Goal: Task Accomplishment & Management: Manage account settings

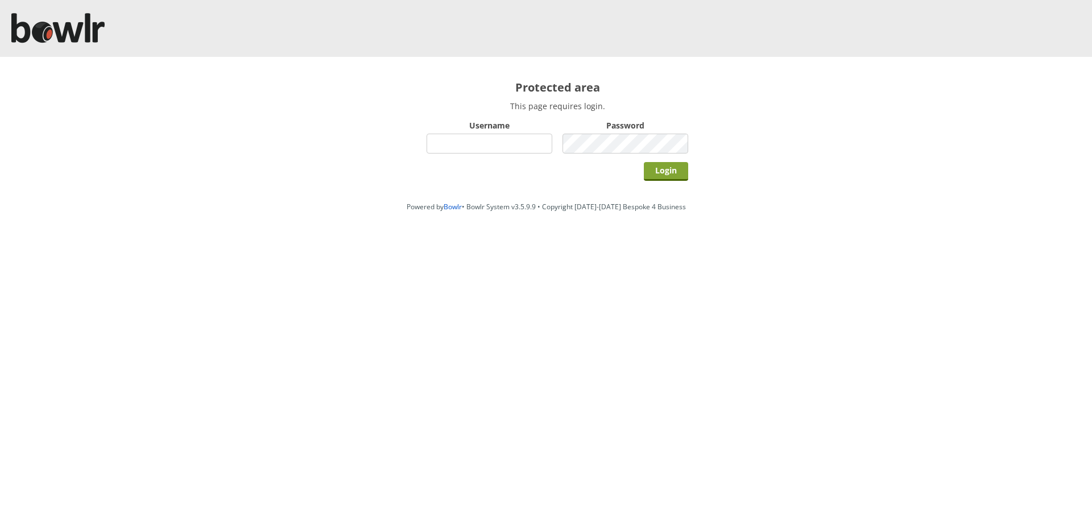
type input "hornseaindoorbowlsclub"
click at [681, 168] on input "Login" at bounding box center [666, 171] width 44 height 19
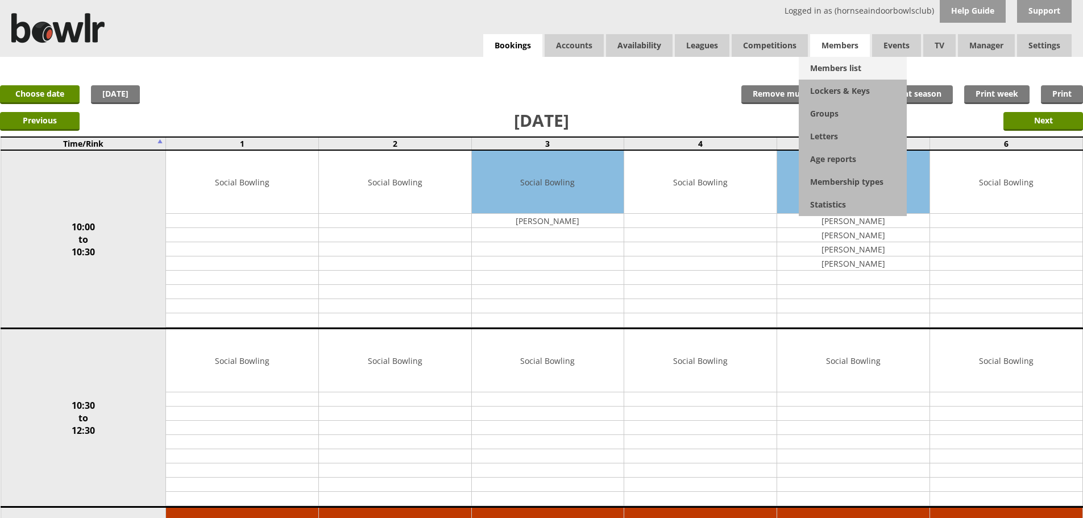
click at [831, 70] on link "Members list" at bounding box center [853, 68] width 108 height 23
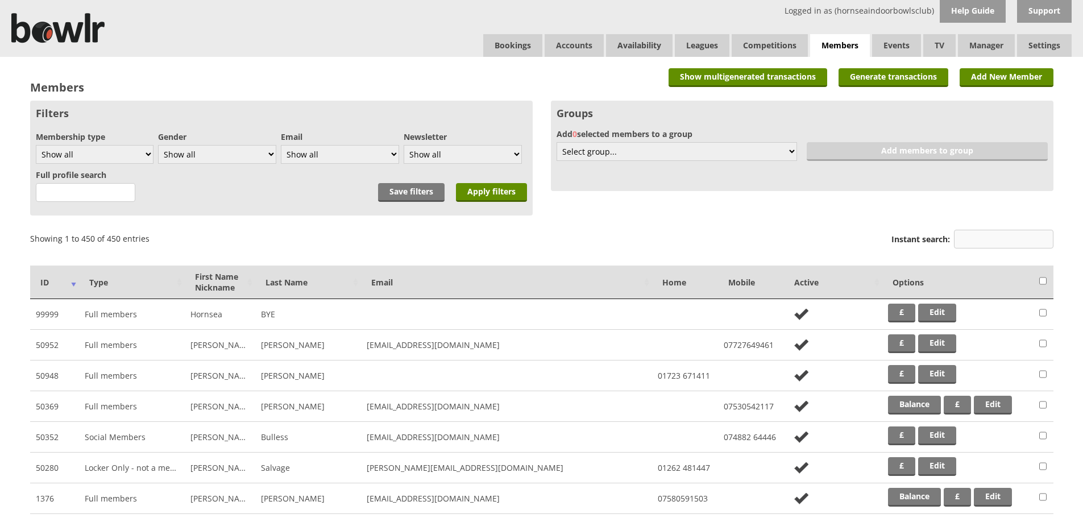
click at [993, 234] on input "Instant search:" at bounding box center [1004, 239] width 100 height 19
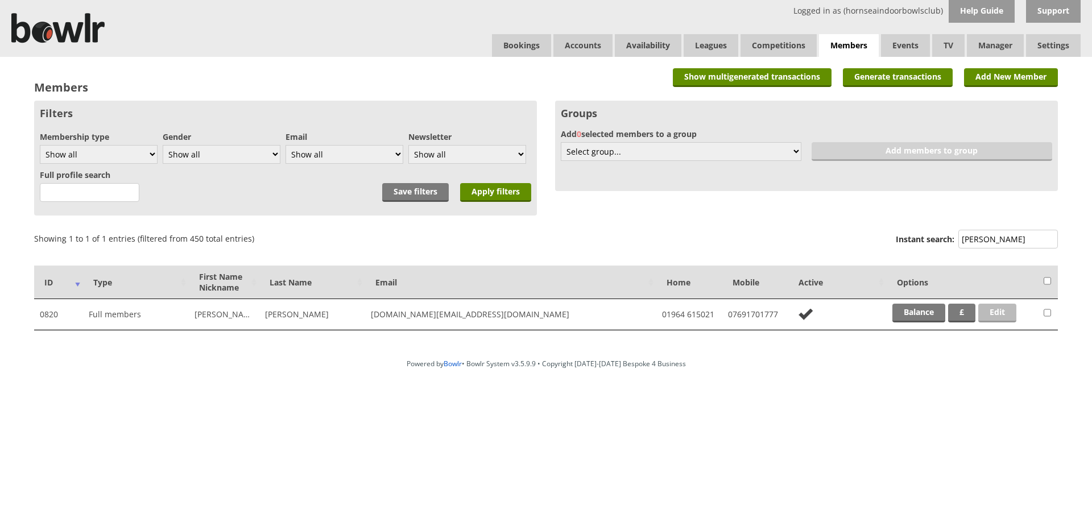
type input "carter"
click at [1007, 317] on link "Edit" at bounding box center [997, 313] width 38 height 19
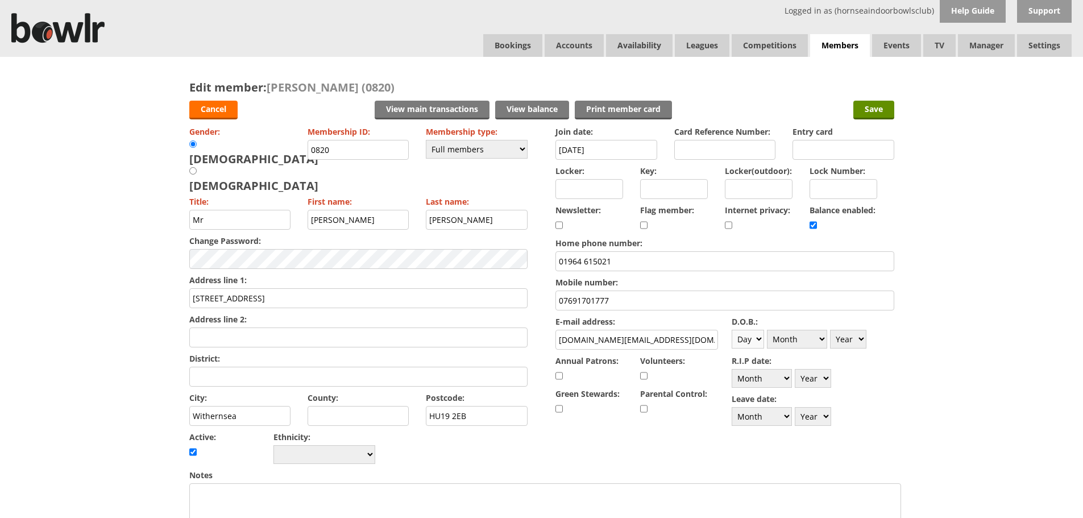
click at [755, 337] on select "Day 1 2 3 4 5 6 7 8 9 10 11 12 13 14 15 16 17 18 19 20 21 22 23 24 25 26 27 28 …" at bounding box center [748, 339] width 32 height 19
select select "10"
click at [732, 330] on select "Day 1 2 3 4 5 6 7 8 9 10 11 12 13 14 15 16 17 18 19 20 21 22 23 24 25 26 27 28 …" at bounding box center [748, 339] width 32 height 19
click at [818, 338] on select "Month January February March April May June July August September October Novem…" at bounding box center [797, 339] width 60 height 19
select select "11"
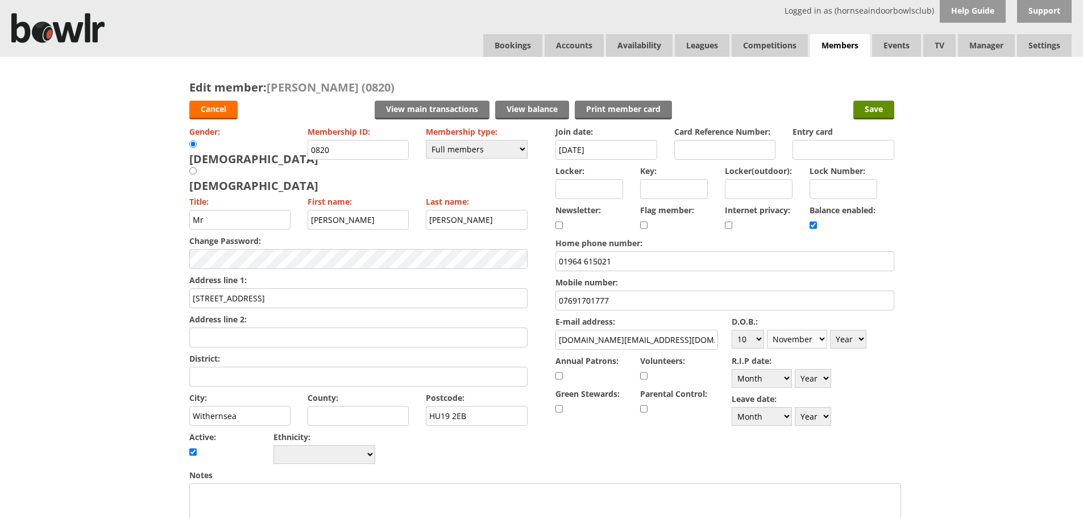
click at [767, 330] on select "Month January February March April May June July August September October Novem…" at bounding box center [797, 339] width 60 height 19
click at [848, 338] on select "Year [DATE] 1901 1902 1903 1904 1905 1906 1907 1908 1909 1910 1911 1912 1913 19…" at bounding box center [848, 339] width 36 height 19
select select "1963"
click at [830, 330] on select "Year [DATE] 1901 1902 1903 1904 1905 1906 1907 1908 1909 1910 1911 1912 1913 19…" at bounding box center [848, 339] width 36 height 19
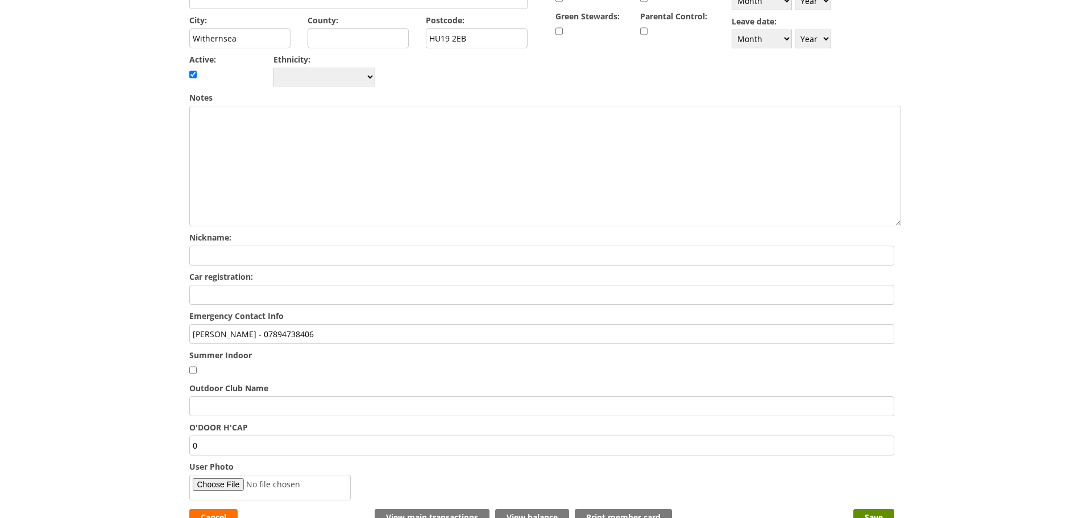
scroll to position [398, 0]
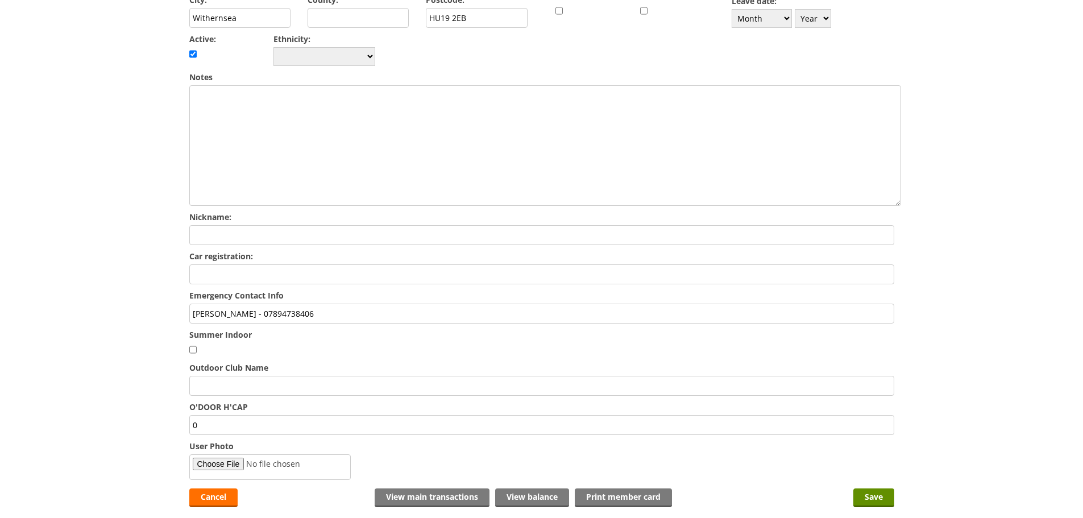
click at [374, 304] on input "[PERSON_NAME] - 07894738406" at bounding box center [541, 314] width 705 height 20
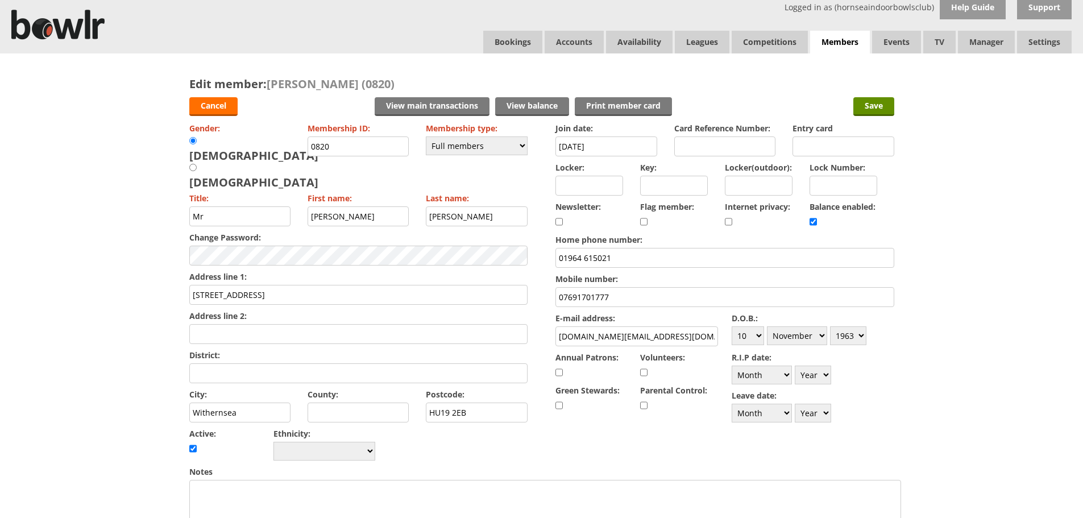
scroll to position [0, 0]
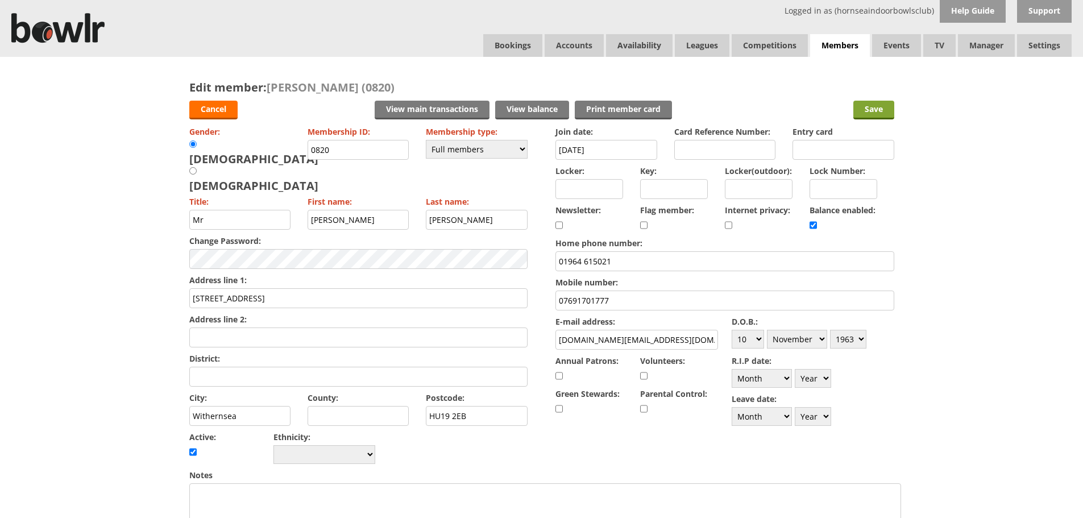
type input "[PERSON_NAME] - 07894738406/ [PERSON_NAME]- 07946507706"
click at [870, 106] on input "Save" at bounding box center [873, 110] width 41 height 19
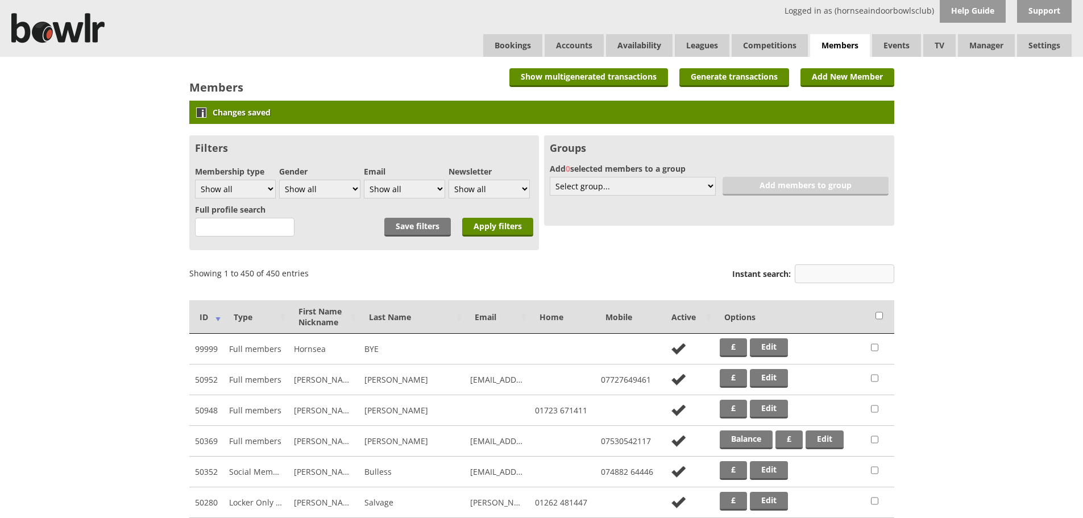
click at [856, 269] on input "Instant search:" at bounding box center [845, 273] width 100 height 19
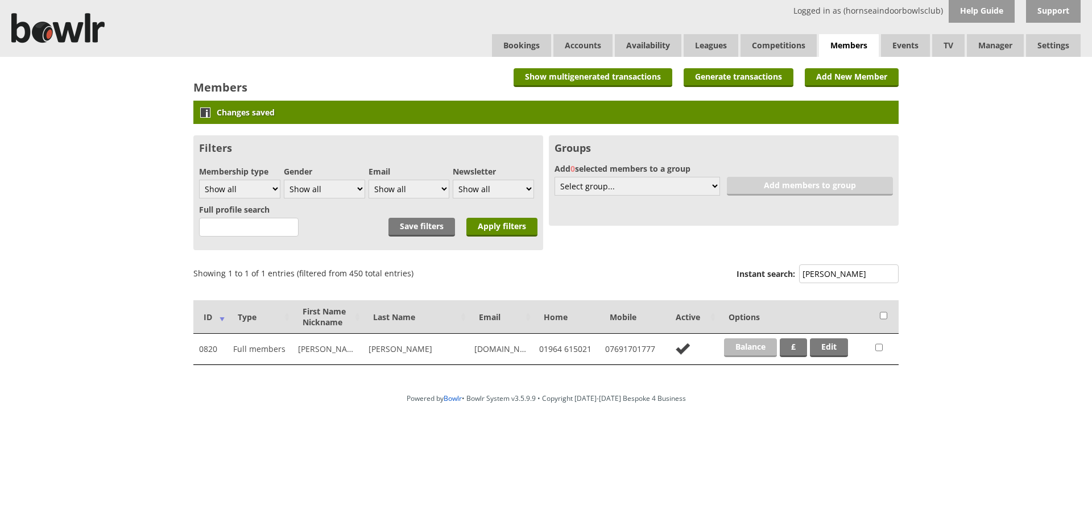
type input "[PERSON_NAME]"
click at [748, 349] on link "Balance" at bounding box center [750, 347] width 53 height 19
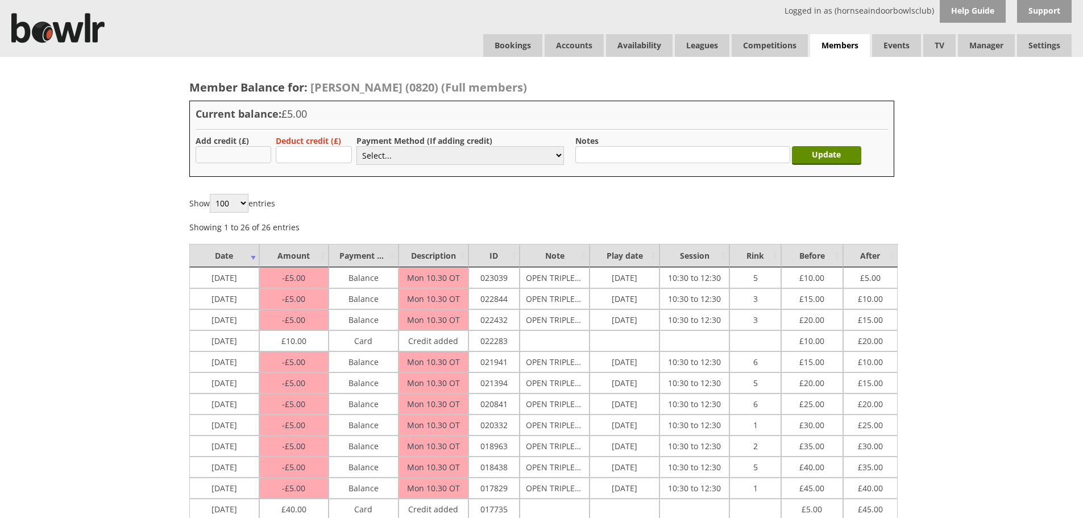
click at [210, 151] on input "text" at bounding box center [234, 154] width 76 height 17
type input "10.00"
click at [449, 152] on select "Select... Cash Card Cheque Bank Transfer Other Member Card Gift Voucher Balance" at bounding box center [461, 155] width 208 height 19
select select "2"
click at [357, 146] on select "Select... Cash Card Cheque Bank Transfer Other Member Card Gift Voucher Balance" at bounding box center [461, 155] width 208 height 19
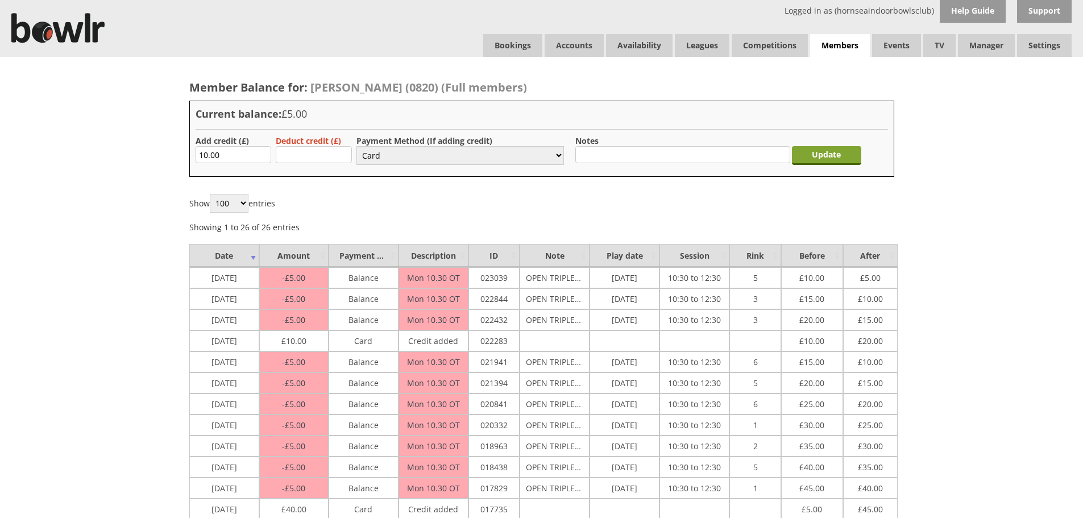
click at [834, 155] on input "Update" at bounding box center [826, 155] width 69 height 19
